Goal: Navigation & Orientation: Understand site structure

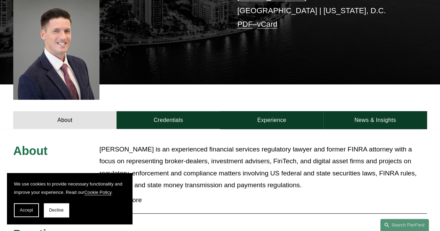
scroll to position [270, 0]
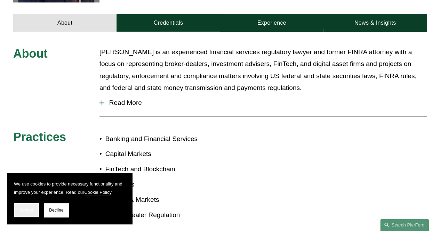
click at [33, 210] on span "Accept" at bounding box center [26, 210] width 13 height 5
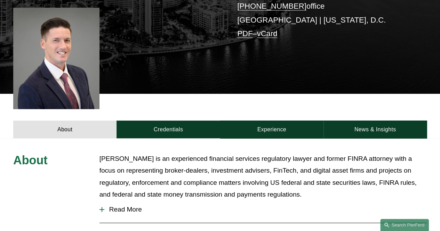
scroll to position [194, 0]
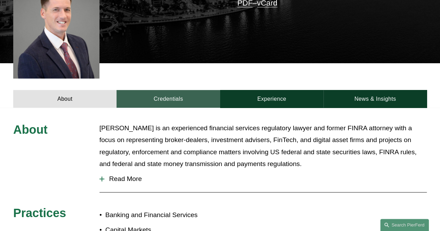
click at [148, 91] on link "Credentials" at bounding box center [167, 99] width 103 height 18
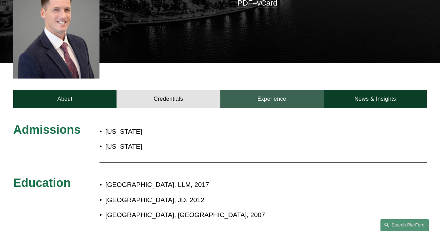
click at [262, 90] on link "Experience" at bounding box center [271, 99] width 103 height 18
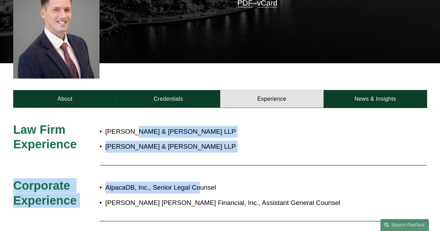
drag, startPoint x: 132, startPoint y: 120, endPoint x: 202, endPoint y: 167, distance: 84.0
click at [202, 167] on div "Law Firm Experience Baker & McKenzie LLP Morgan, Lewis & Bockius LLP Corporate …" at bounding box center [220, 193] width 440 height 142
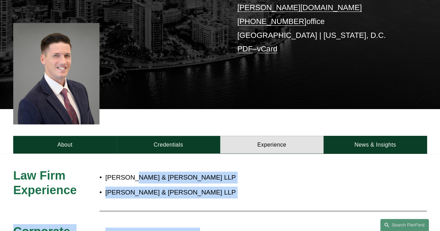
scroll to position [147, 0]
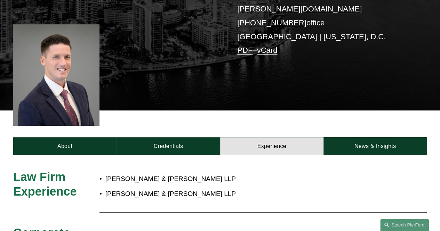
click at [92, 89] on div at bounding box center [56, 75] width 86 height 102
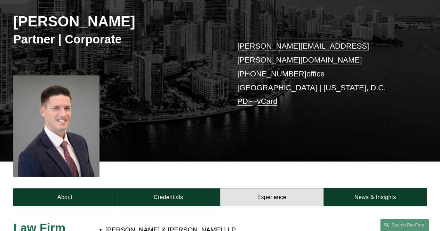
scroll to position [95, 0]
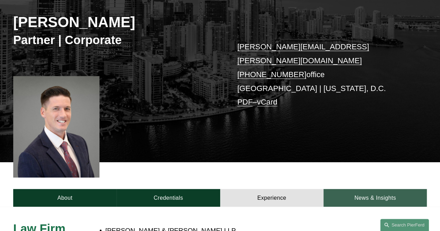
click at [358, 189] on link "News & Insights" at bounding box center [374, 198] width 103 height 18
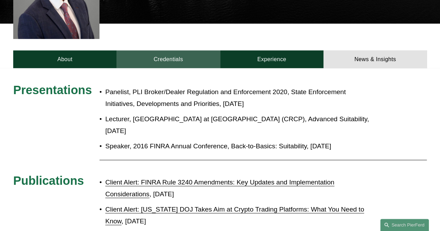
scroll to position [235, 0]
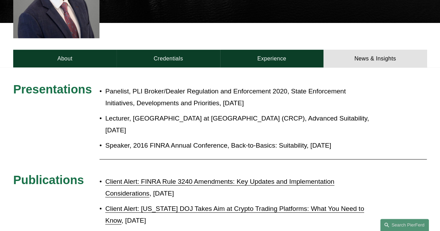
click at [108, 86] on p "Panelist, PLI Broker/Dealer Regulation and Enforcement 2020, State Enforcement …" at bounding box center [240, 98] width 270 height 24
drag, startPoint x: 108, startPoint y: 80, endPoint x: 330, endPoint y: 121, distance: 225.6
click at [330, 121] on ul "Panelist, PLI Broker/Dealer Regulation and Enforcement 2020, State Enforcement …" at bounding box center [237, 119] width 276 height 66
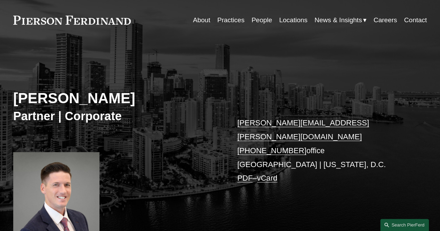
scroll to position [0, 0]
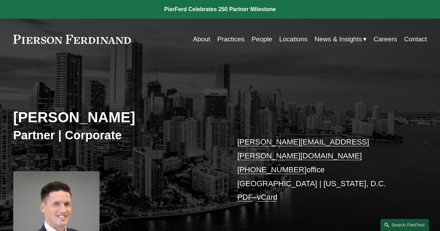
click at [200, 37] on link "About" at bounding box center [201, 39] width 17 height 13
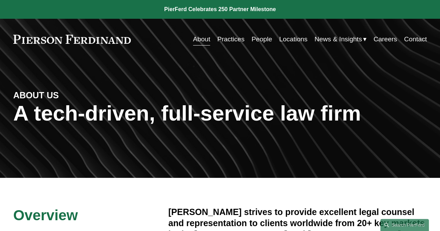
click at [226, 39] on link "Practices" at bounding box center [230, 39] width 27 height 13
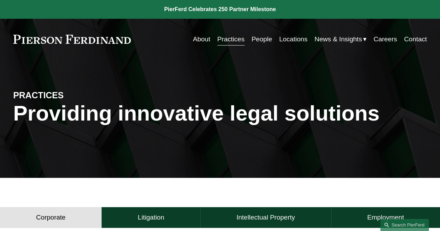
click at [257, 44] on link "People" at bounding box center [261, 39] width 21 height 13
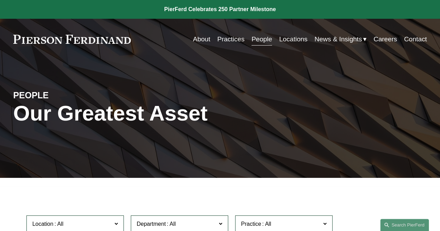
click at [227, 45] on link "Practices" at bounding box center [230, 39] width 27 height 13
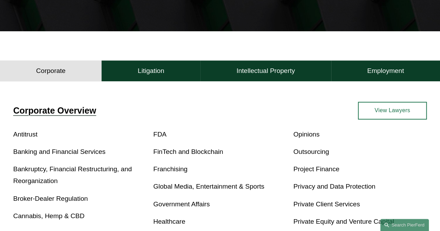
scroll to position [147, 0]
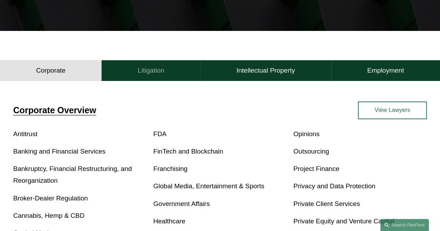
click at [154, 73] on h4 "Litigation" at bounding box center [151, 70] width 26 height 8
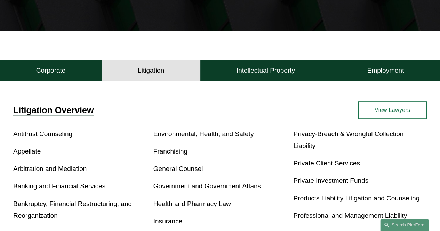
click at [259, 74] on h4 "Intellectual Property" at bounding box center [265, 70] width 58 height 8
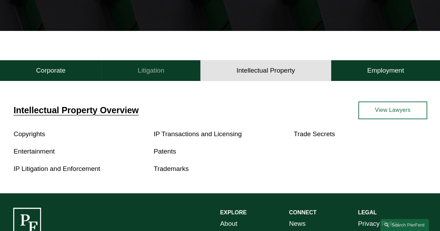
click at [161, 71] on h4 "Litigation" at bounding box center [151, 70] width 26 height 8
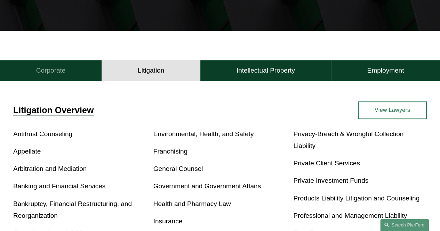
click at [74, 72] on button "Corporate" at bounding box center [51, 70] width 102 height 21
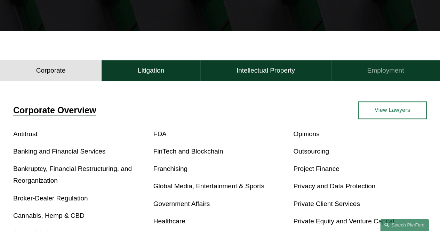
click at [378, 78] on button "Employment" at bounding box center [385, 70] width 109 height 21
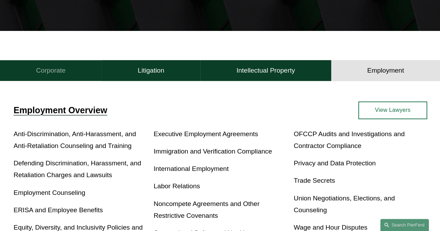
click at [58, 68] on h4 "Corporate" at bounding box center [51, 70] width 30 height 8
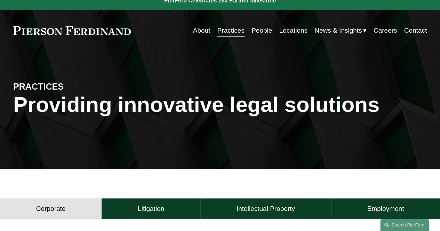
scroll to position [0, 0]
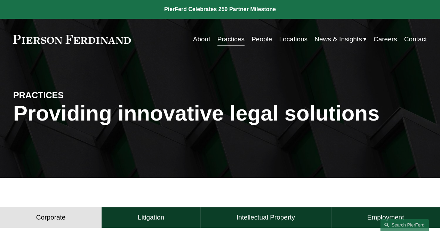
click at [258, 43] on link "People" at bounding box center [261, 39] width 21 height 13
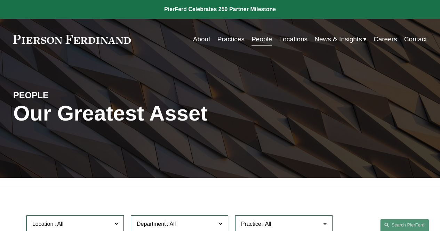
click at [289, 38] on link "Locations" at bounding box center [293, 39] width 28 height 13
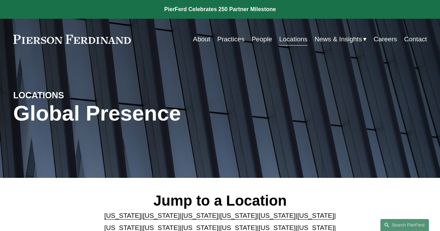
click at [194, 37] on link "About" at bounding box center [201, 39] width 17 height 13
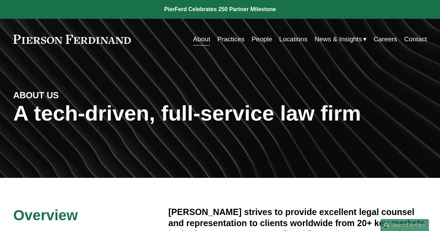
click at [114, 41] on link at bounding box center [72, 39] width 118 height 9
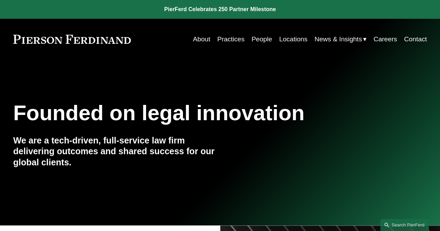
click at [30, 68] on div "Founded on legal innovation We are a tech-driven, full-service law firm deliver…" at bounding box center [220, 143] width 440 height 166
click at [252, 42] on link "People" at bounding box center [261, 39] width 21 height 13
click at [200, 43] on link "About" at bounding box center [201, 39] width 17 height 13
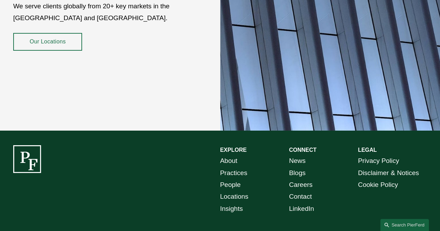
scroll to position [1189, 0]
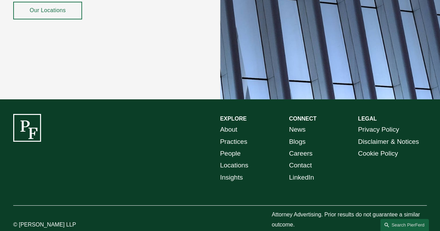
click at [241, 138] on p "About Practices People Locations Insights" at bounding box center [254, 153] width 69 height 59
click at [239, 148] on link "People" at bounding box center [230, 154] width 21 height 12
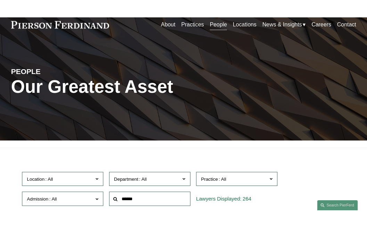
scroll to position [31, 0]
